Goal: Information Seeking & Learning: Find specific fact

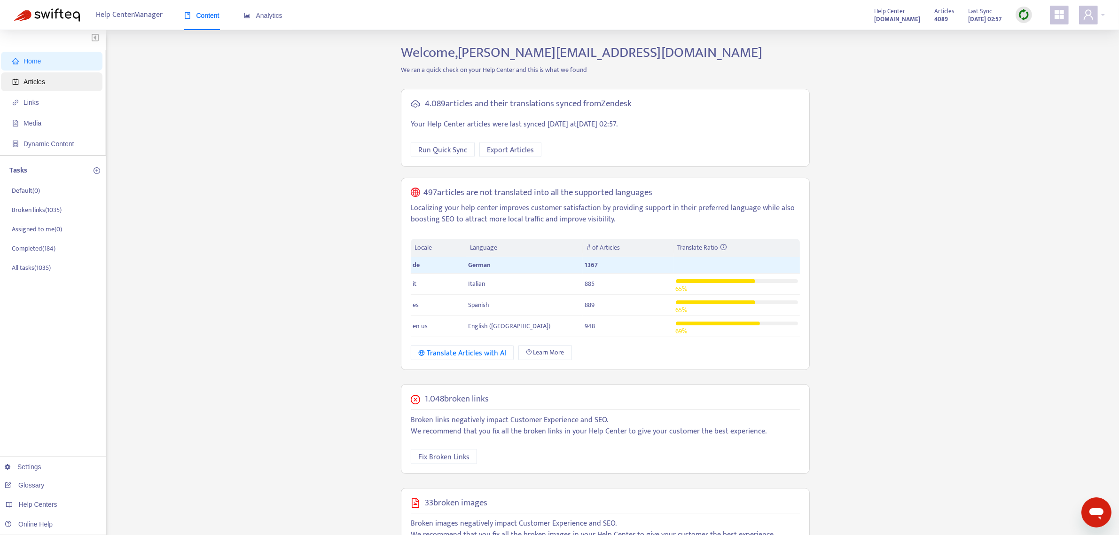
click at [39, 87] on span "Articles" at bounding box center [53, 81] width 83 height 19
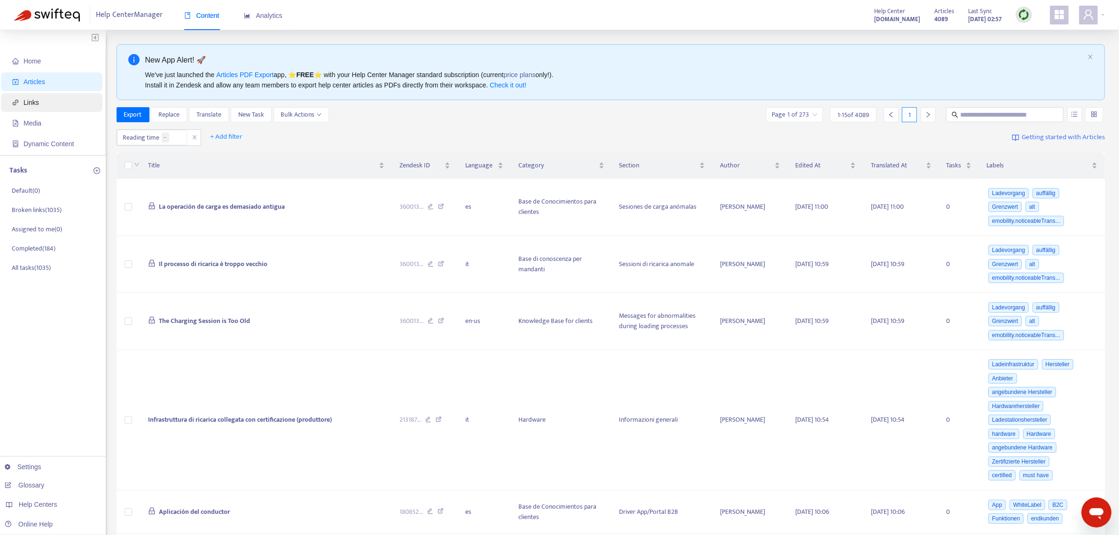
click at [34, 100] on span "Links" at bounding box center [31, 103] width 16 height 8
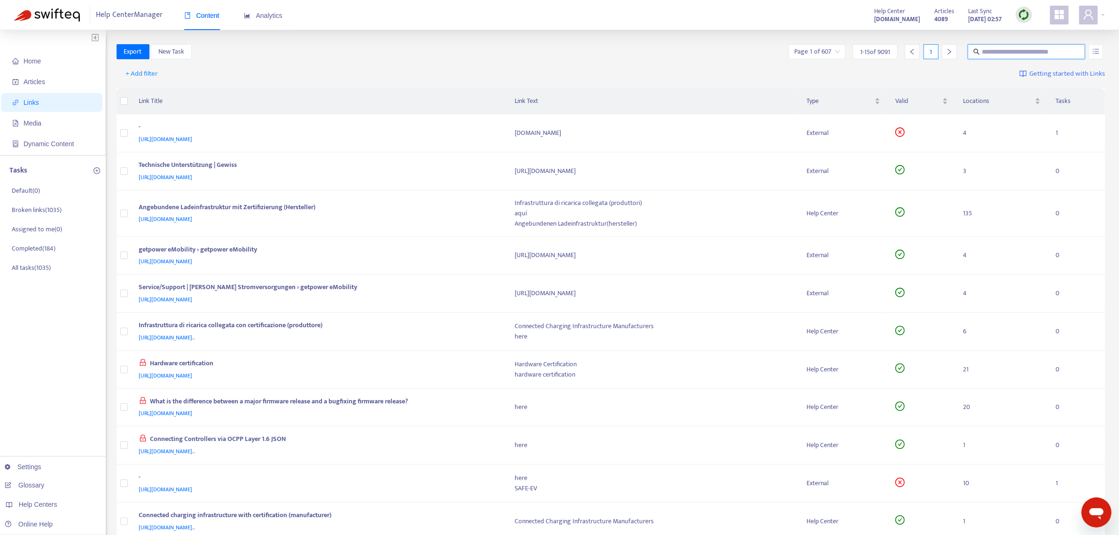
click at [1011, 53] on input "text" at bounding box center [1027, 52] width 90 height 10
paste input "**********"
type input "**********"
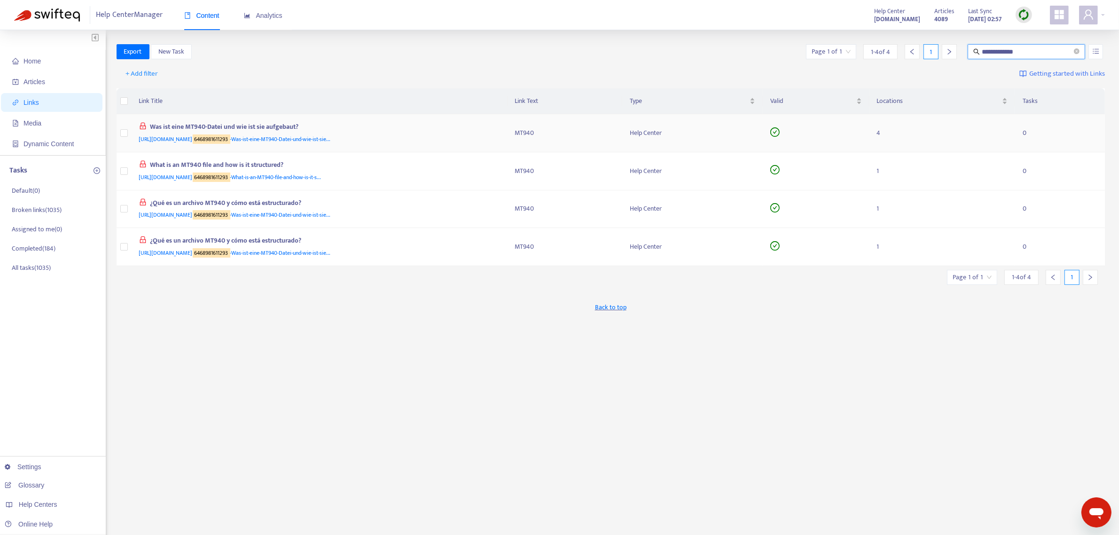
click at [257, 122] on div "Was ist eine MT940-Datei und wie ist sie aufgebaut?" at bounding box center [318, 128] width 358 height 12
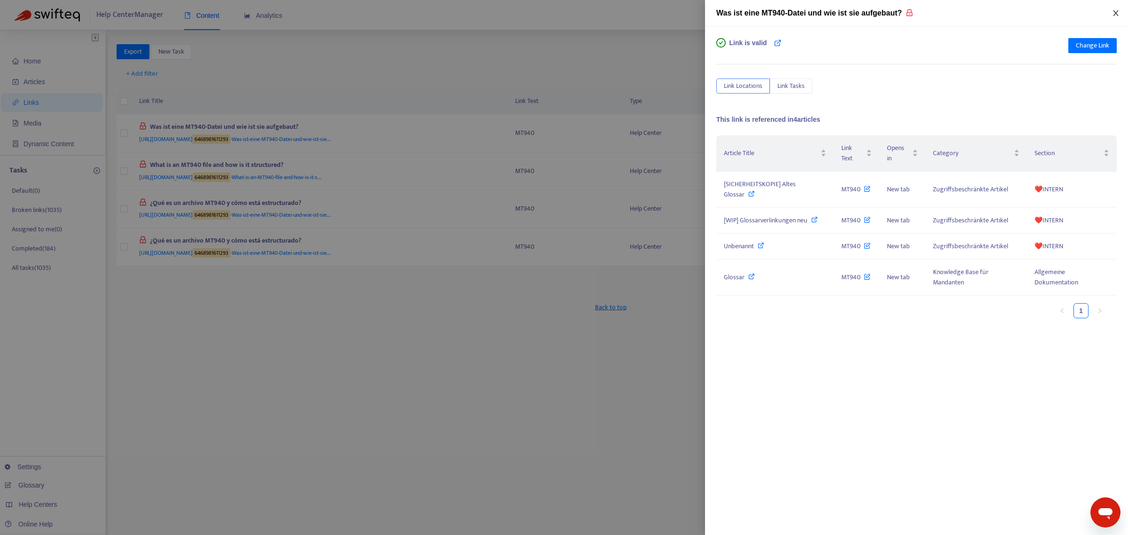
click at [1112, 14] on icon "close" at bounding box center [1116, 13] width 8 height 8
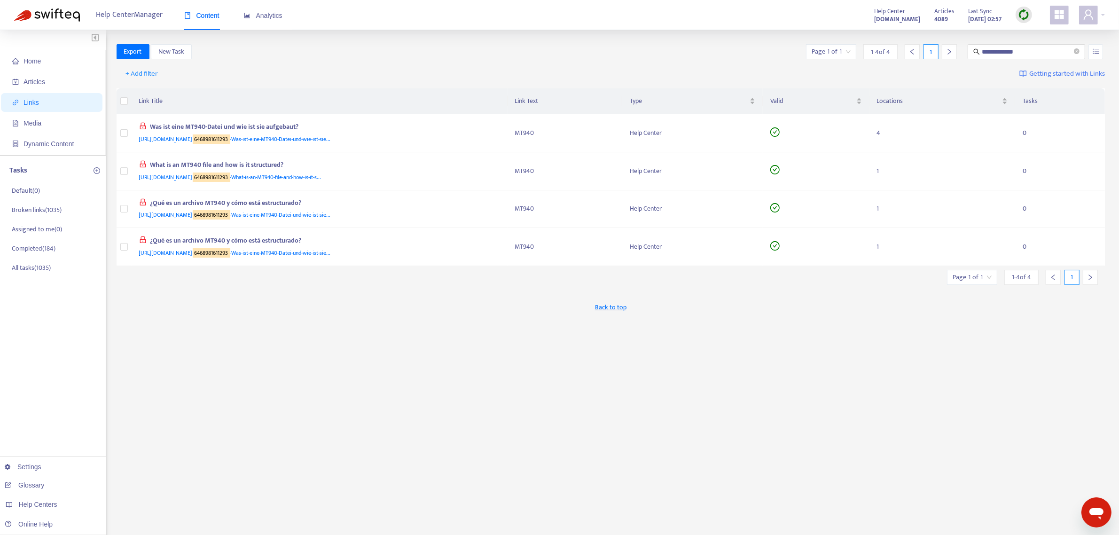
click at [1023, 15] on img at bounding box center [1024, 15] width 12 height 12
click at [1039, 38] on link "Quick Sync" at bounding box center [1043, 34] width 40 height 11
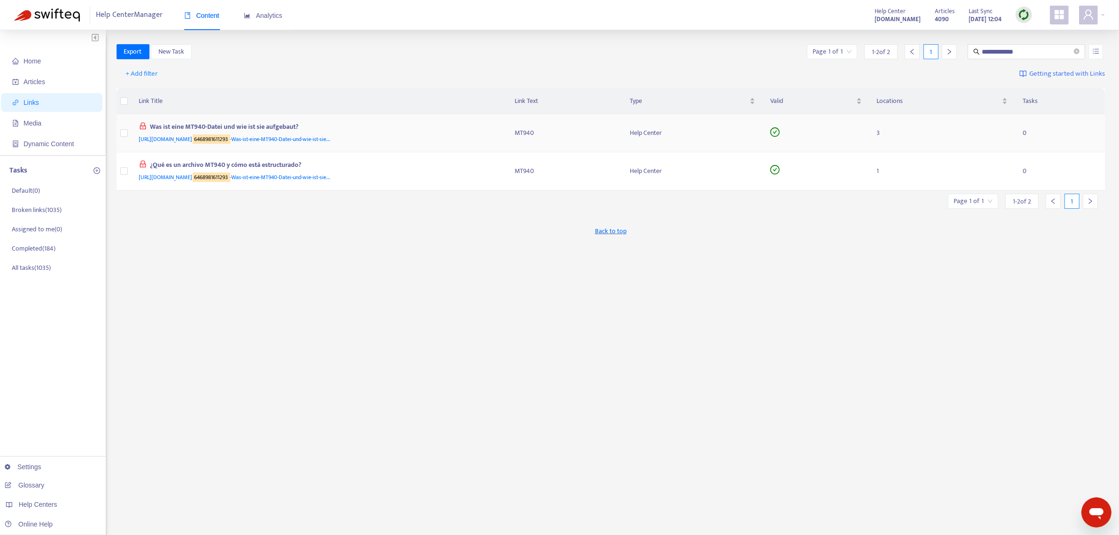
click at [252, 122] on div "Was ist eine MT940-Datei und wie ist sie aufgebaut?" at bounding box center [318, 128] width 358 height 12
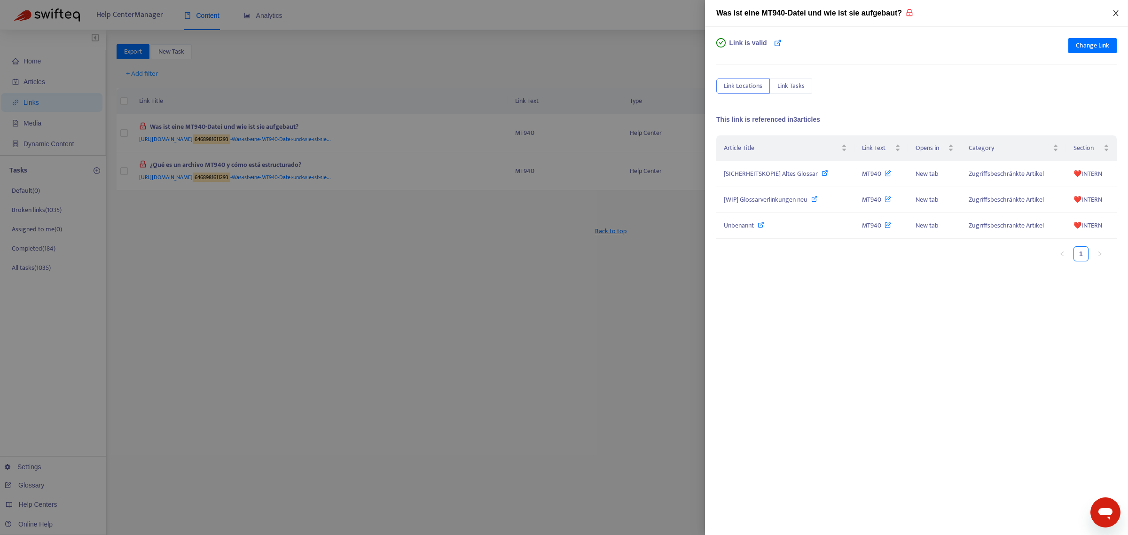
click at [1118, 15] on icon "close" at bounding box center [1116, 13] width 8 height 8
